Goal: Communication & Community: Answer question/provide support

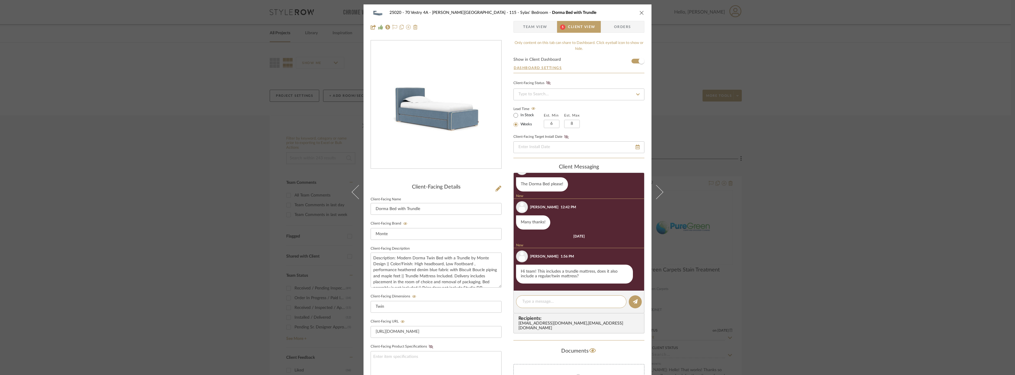
scroll to position [525, 0]
type textarea "h"
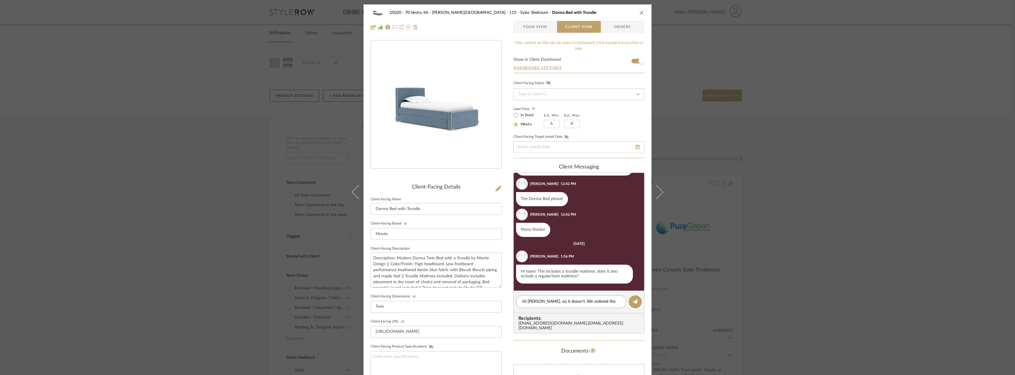
scroll to position [0, 0]
click at [590, 306] on textarea "Hi Emily, no it doesn't. We ordered the trundle mattress since it is a particul…" at bounding box center [571, 305] width 98 height 12
drag, startPoint x: 537, startPoint y: 315, endPoint x: 530, endPoint y: 308, distance: 9.0
click at [530, 308] on textarea "Hi Emily, no it doesn't. We ordered the trundle mattress since it is a particul…" at bounding box center [573, 311] width 102 height 25
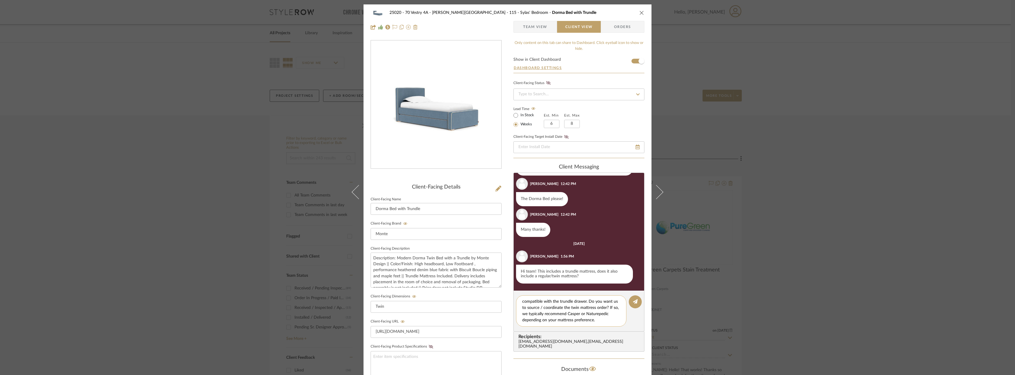
click at [556, 323] on textarea "Hi Emily, no it doesn't. We ordered the trundle mattress since it is a particul…" at bounding box center [573, 311] width 102 height 25
type textarea "Hi Emily, no it doesn't. We ordered the trundle mattress since it is a particul…"
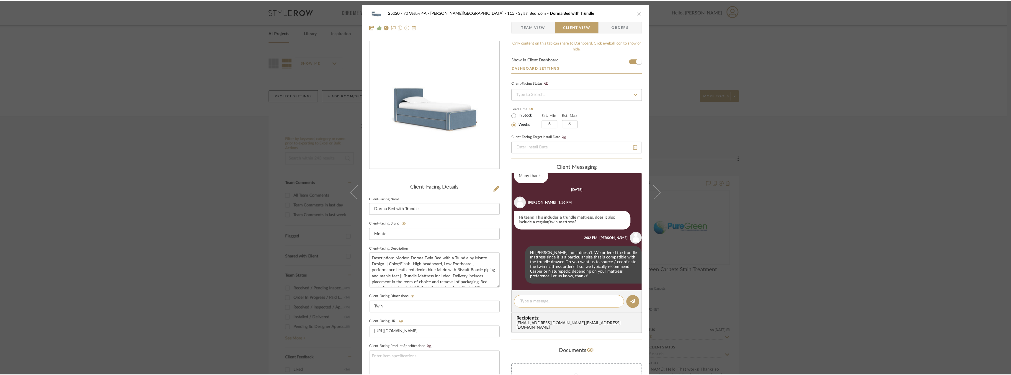
scroll to position [542, 0]
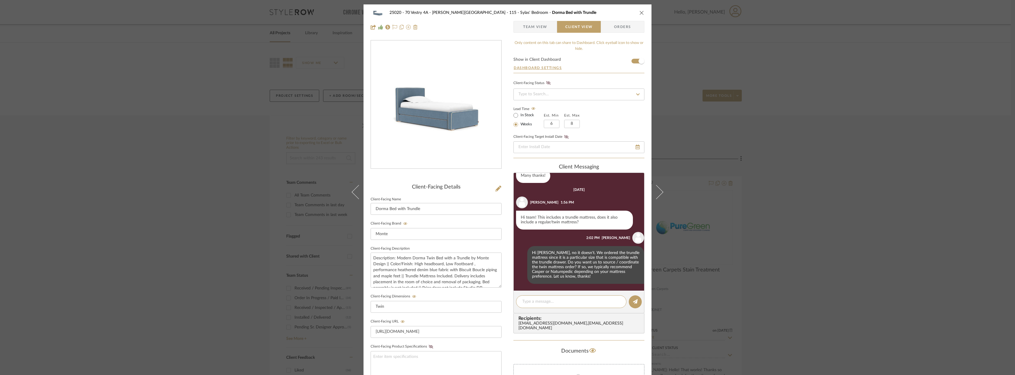
click at [824, 169] on div "25020 - 70 Vestry 4A - Grant-Stanleigh 115 - Sylas' Bedroom Dorma Bed with Trun…" at bounding box center [507, 187] width 1015 height 375
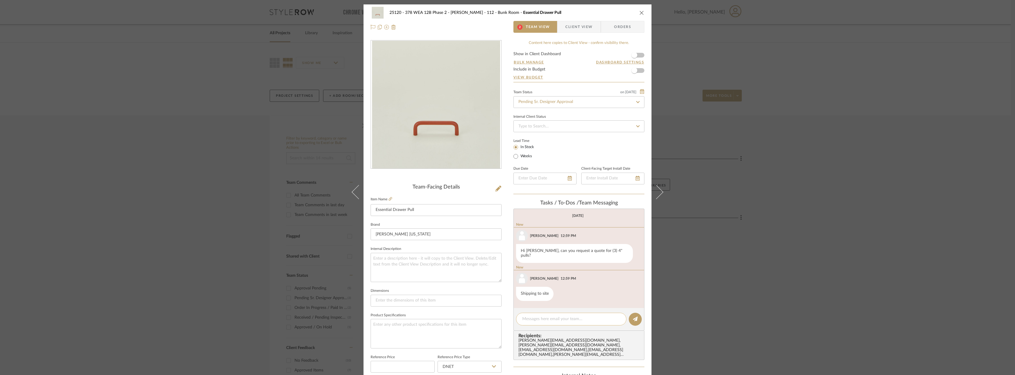
click at [556, 316] on textarea at bounding box center [571, 319] width 98 height 6
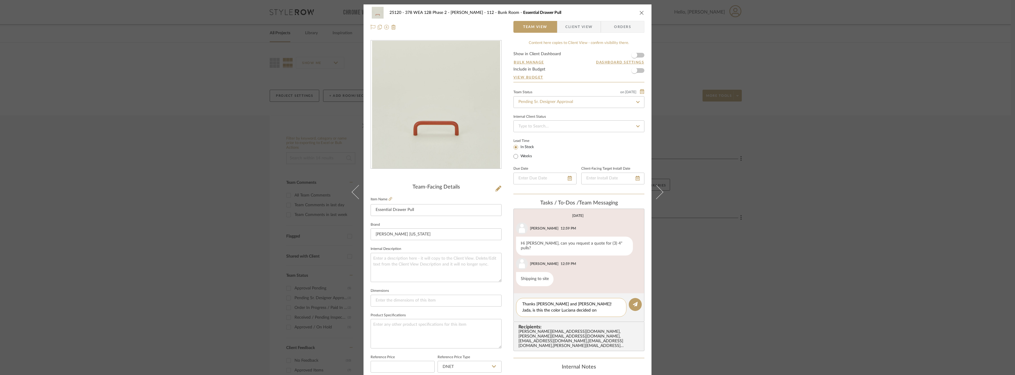
type textarea "Thanks Anela and Jada! Jada, is this the color Luciana decided on?"
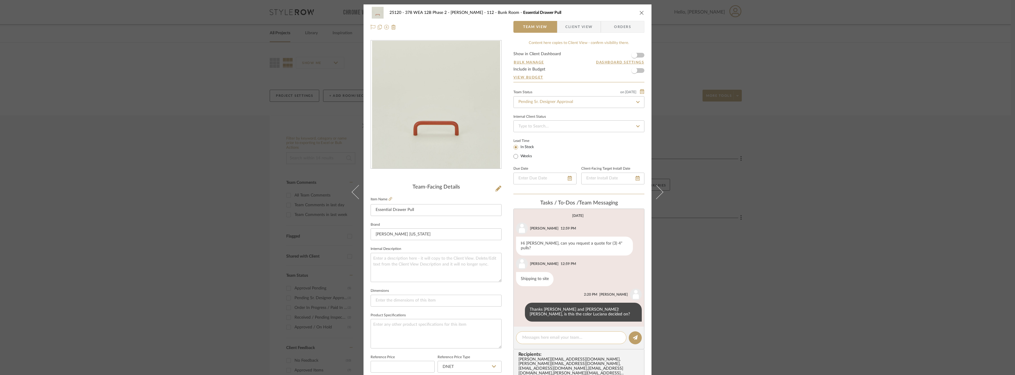
click at [539, 340] on div at bounding box center [571, 337] width 110 height 13
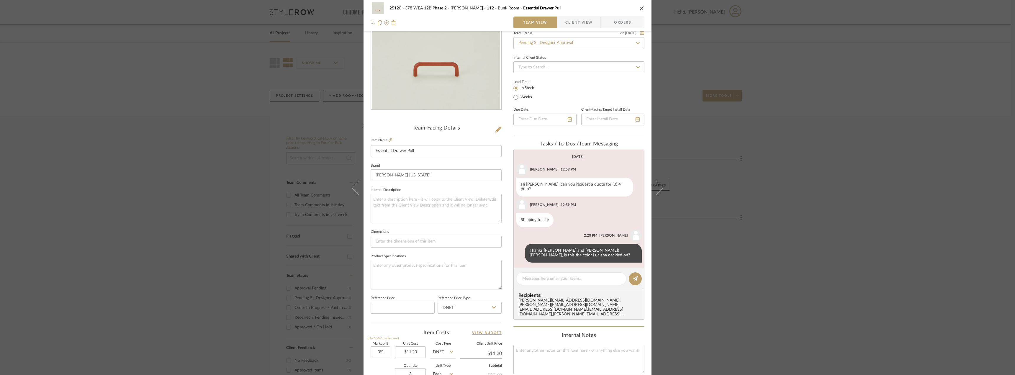
scroll to position [118, 0]
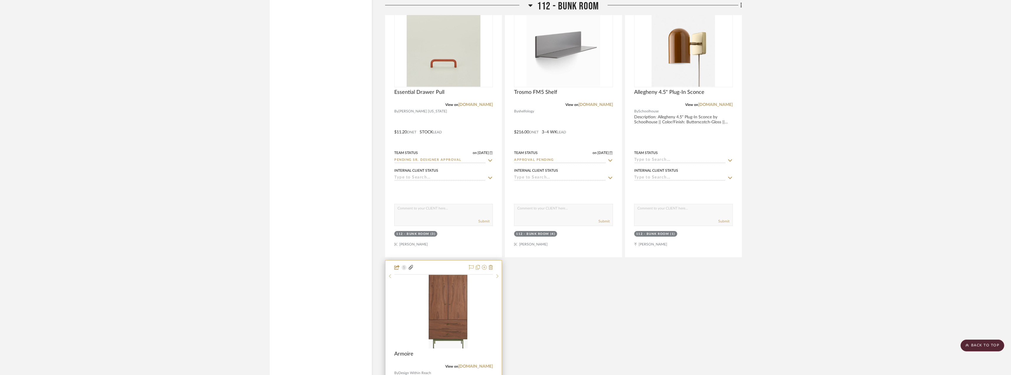
scroll to position [1033, 0]
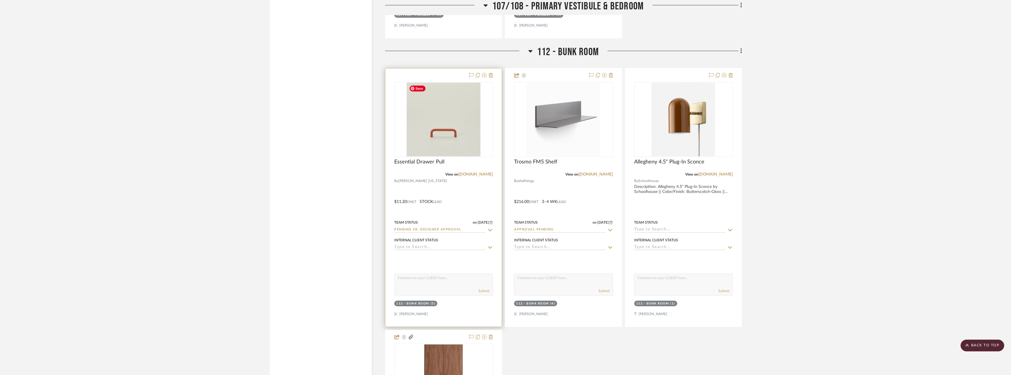
click at [0, 0] on img at bounding box center [0, 0] width 0 height 0
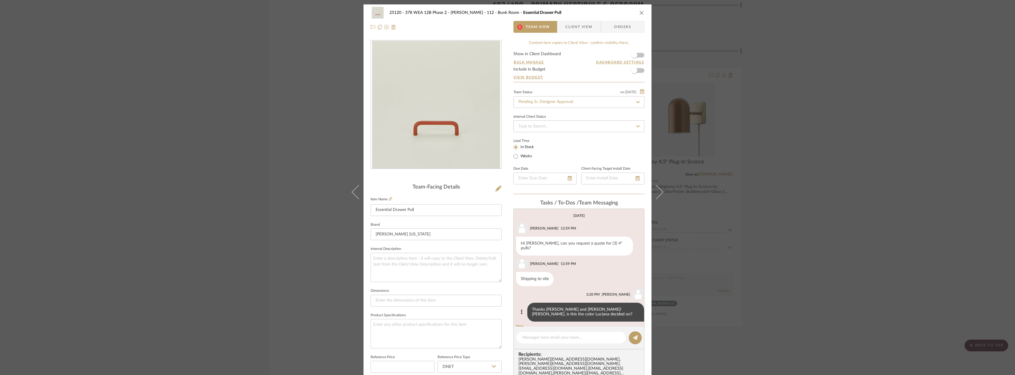
scroll to position [35, 0]
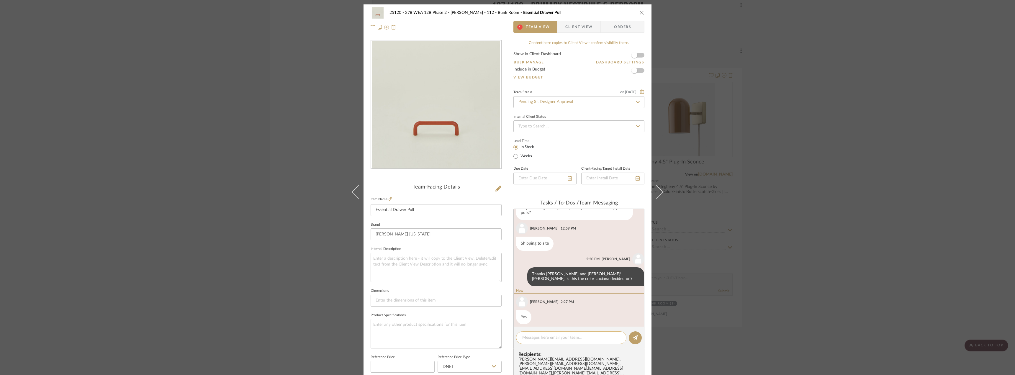
click at [525, 336] on textarea at bounding box center [571, 338] width 98 height 6
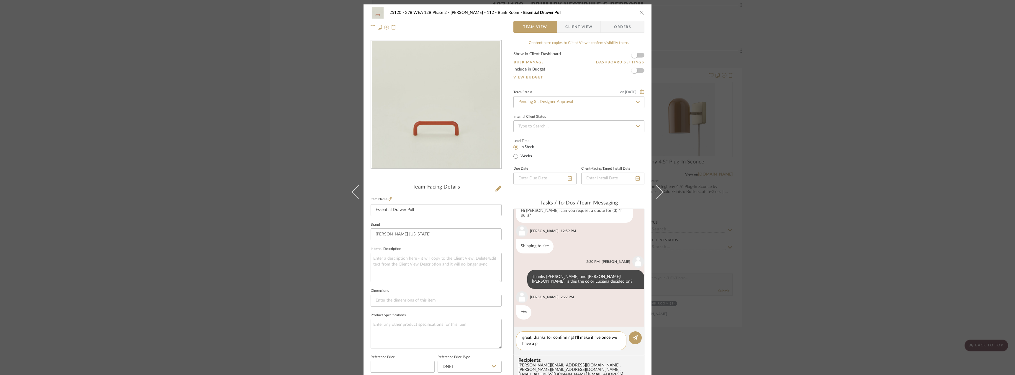
scroll to position [28, 0]
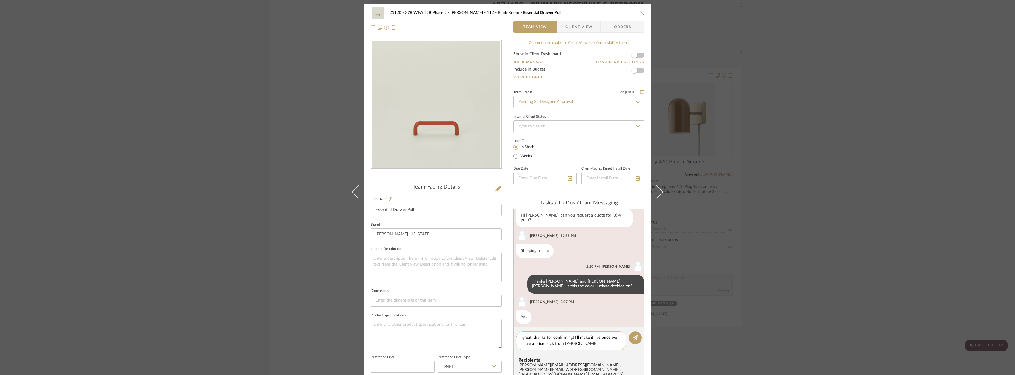
type textarea "great, thanks for confirming! I'll make it live once we have a price back from …"
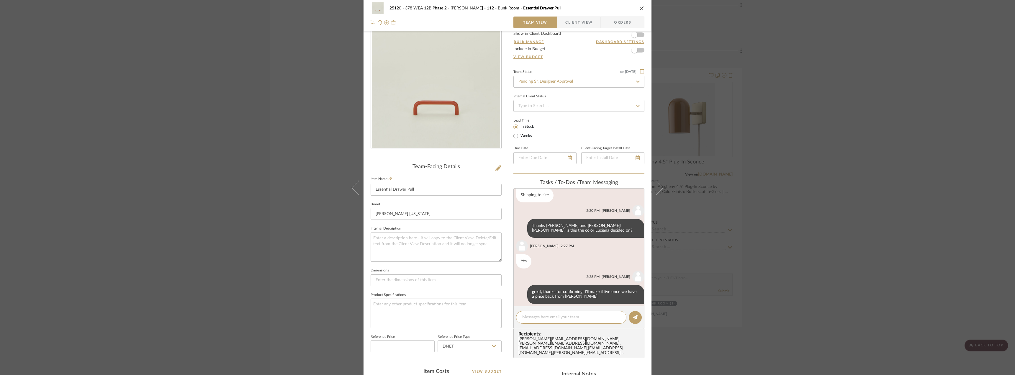
scroll to position [30, 0]
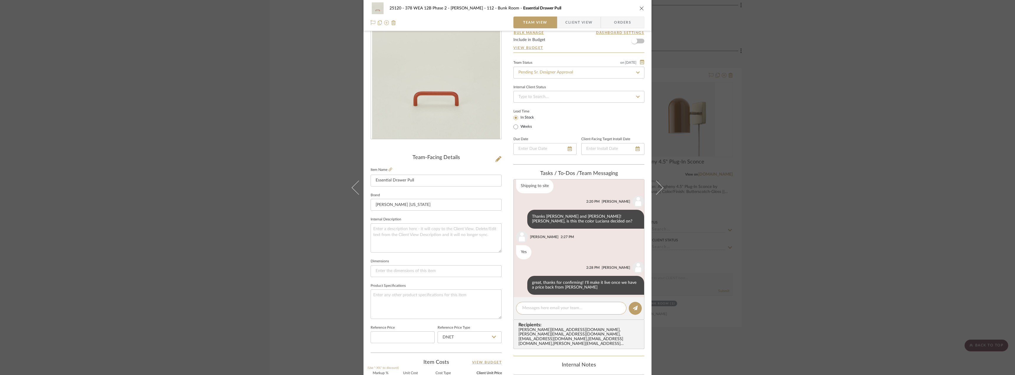
click at [178, 113] on div "25120 - 378 WEA 12B Phase 2 - Mautner 112 - Bunk Room Essential Drawer Pull Tea…" at bounding box center [507, 187] width 1015 height 375
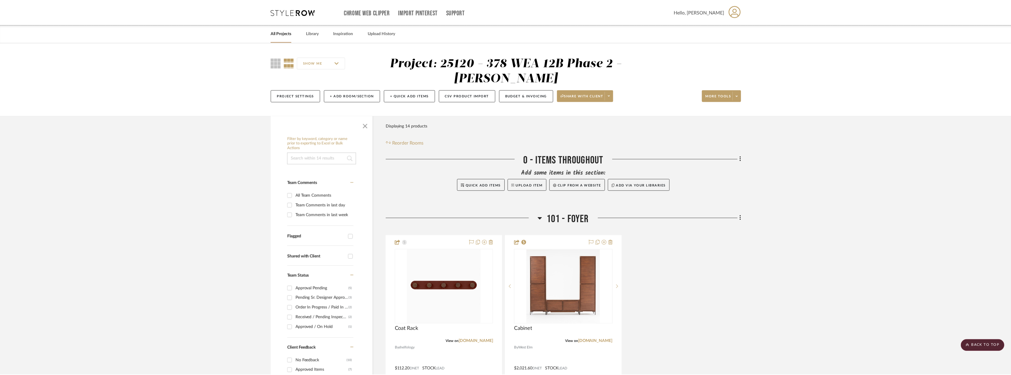
scroll to position [1033, 0]
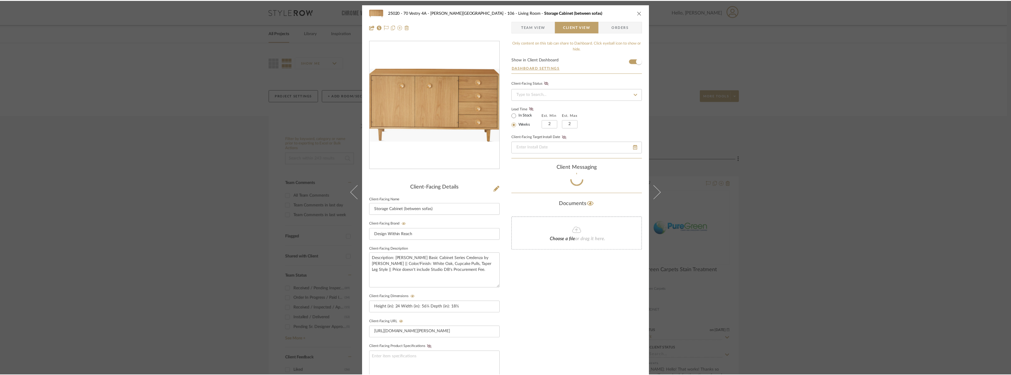
scroll to position [27, 0]
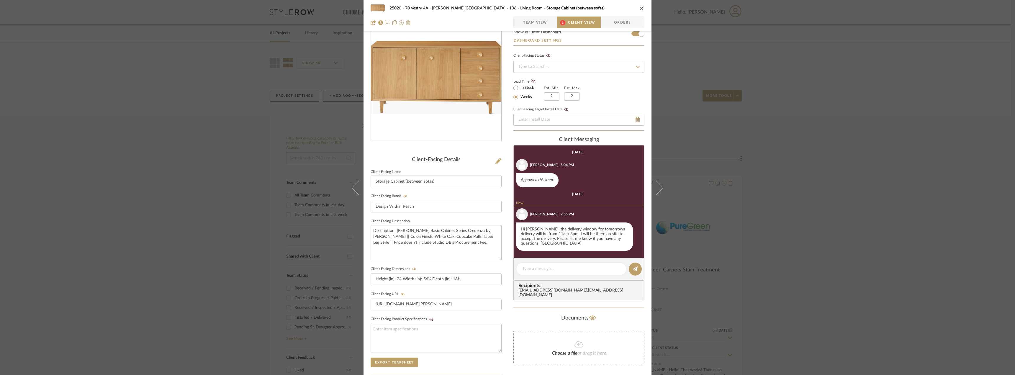
click at [112, 119] on div "25020 - 70 Vestry 4A - Grant-Stanleigh 106 - Living Room Storage Cabinet (betwe…" at bounding box center [507, 187] width 1015 height 375
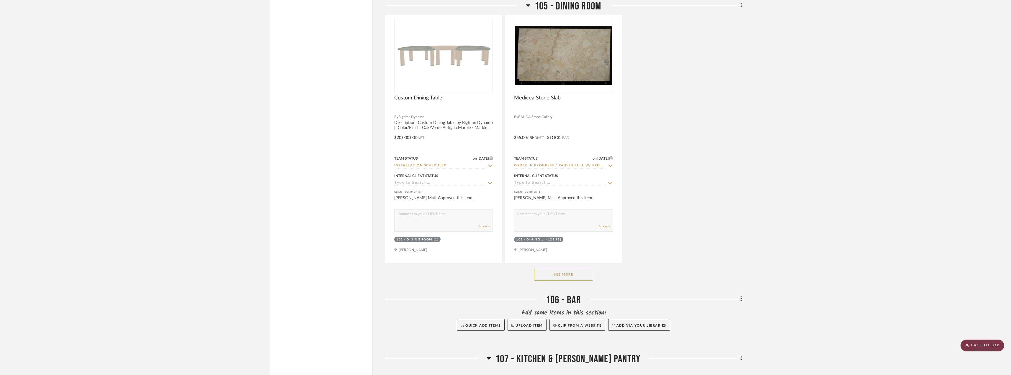
click at [991, 343] on scroll-to-top-button "BACK TO TOP" at bounding box center [982, 346] width 44 height 12
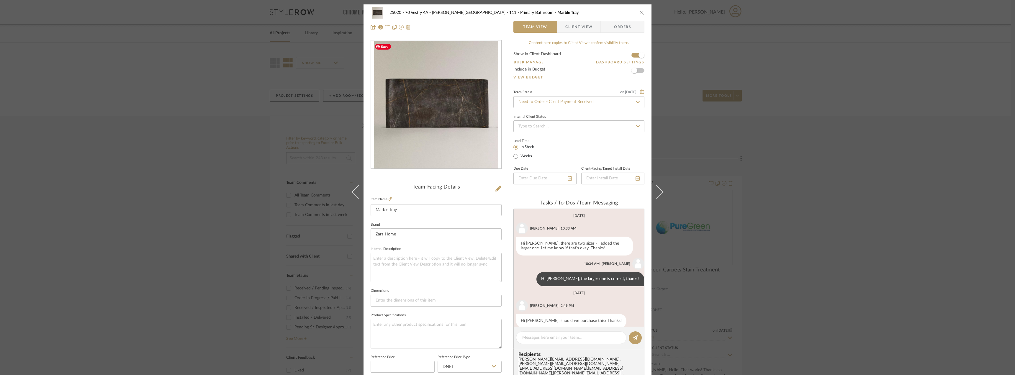
click at [784, 126] on div "25020 - 70 Vestry 4A - [PERSON_NAME] 111 - Primary Bathroom Marble Tray Team Vi…" at bounding box center [507, 187] width 1015 height 375
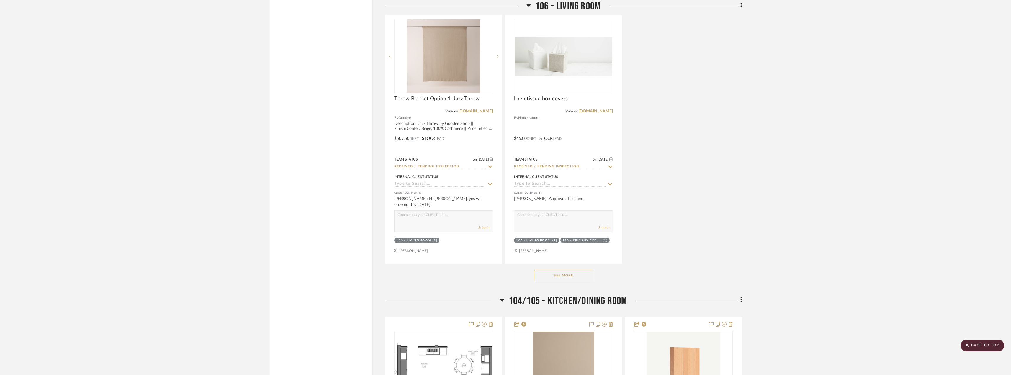
scroll to position [3187, 0]
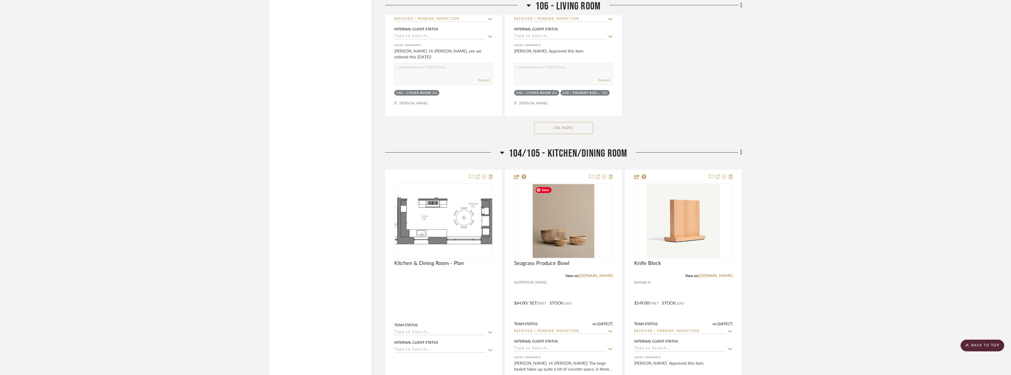
click at [575, 132] on button "See More" at bounding box center [563, 128] width 59 height 12
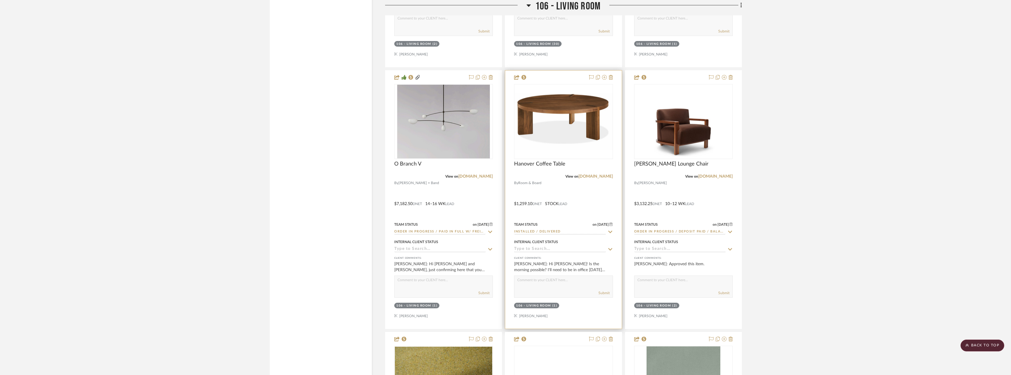
scroll to position [5282, 0]
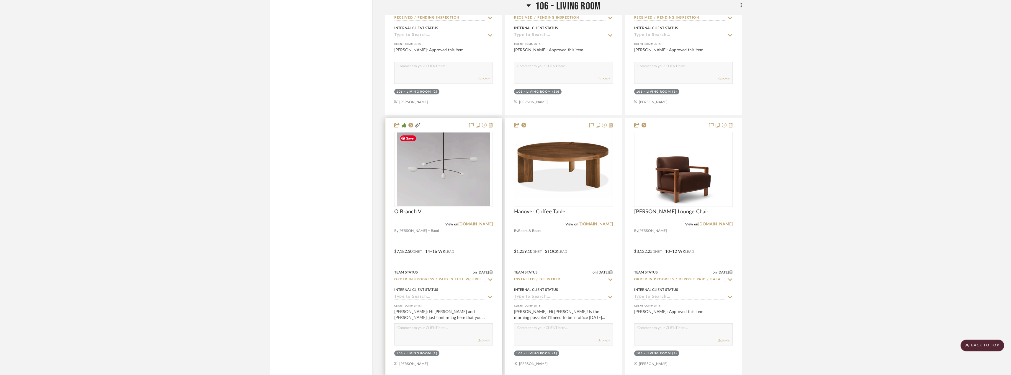
click at [0, 0] on img at bounding box center [0, 0] width 0 height 0
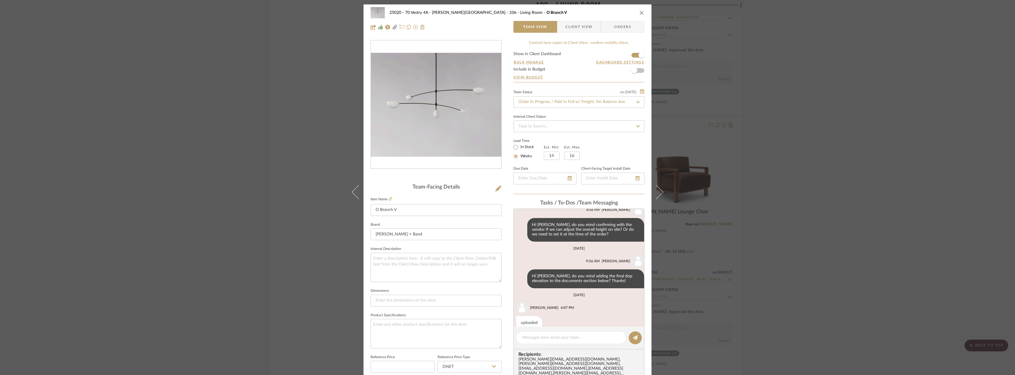
scroll to position [184, 0]
click at [809, 217] on div "25020 - 70 Vestry 4A - [PERSON_NAME] 106 - Living Room O Branch V Team View Cli…" at bounding box center [507, 187] width 1015 height 375
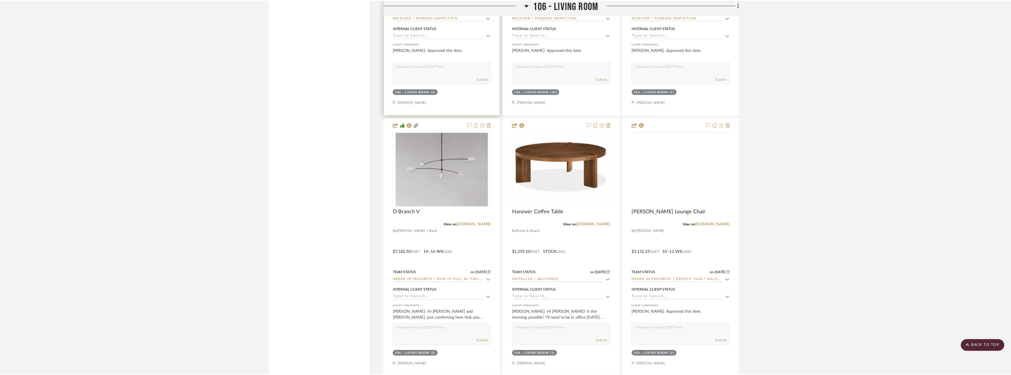
scroll to position [5282, 0]
